Goal: Find specific page/section: Find specific page/section

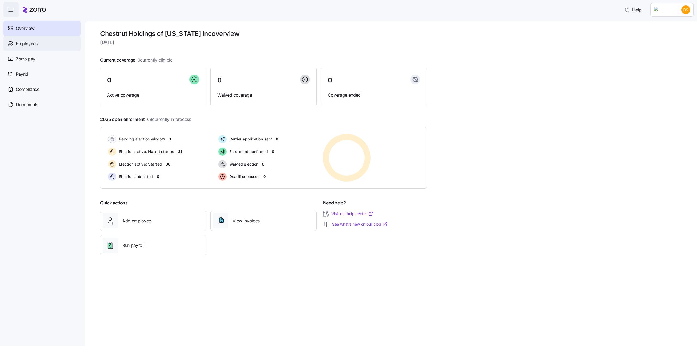
click at [33, 45] on span "Employees" at bounding box center [27, 43] width 22 height 7
